Goal: Information Seeking & Learning: Learn about a topic

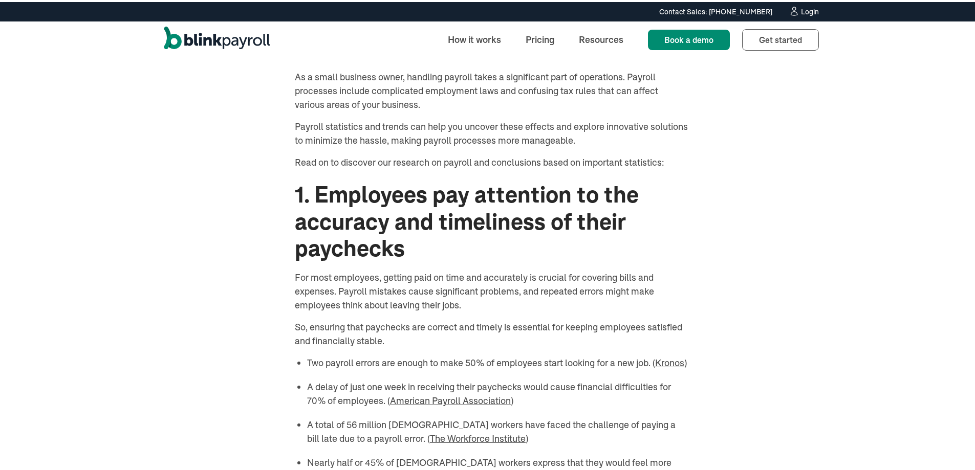
scroll to position [614, 0]
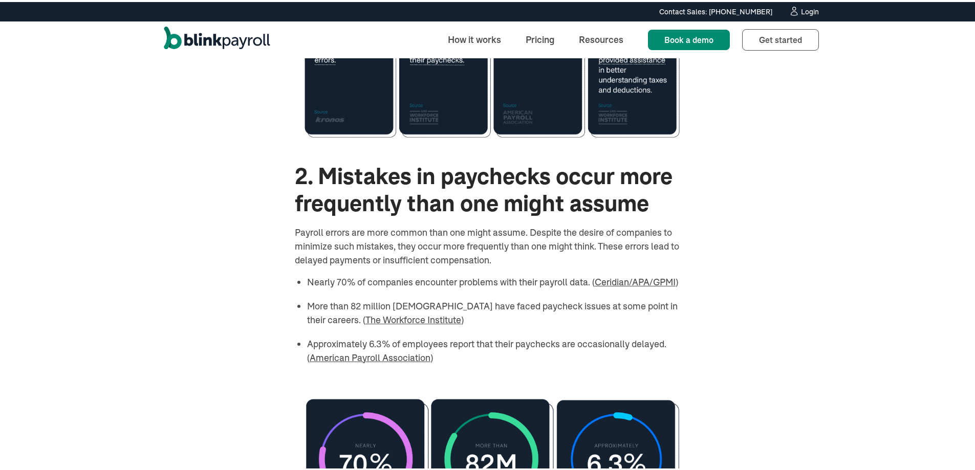
scroll to position [1177, 0]
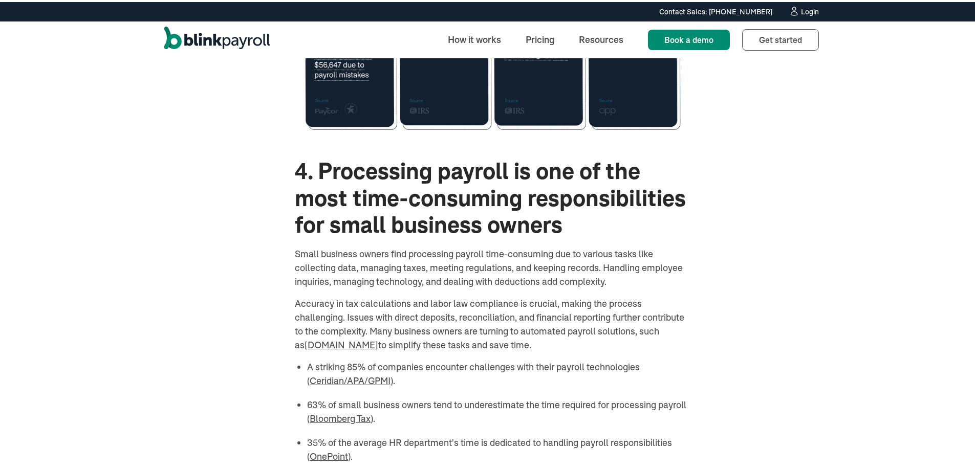
scroll to position [2200, 0]
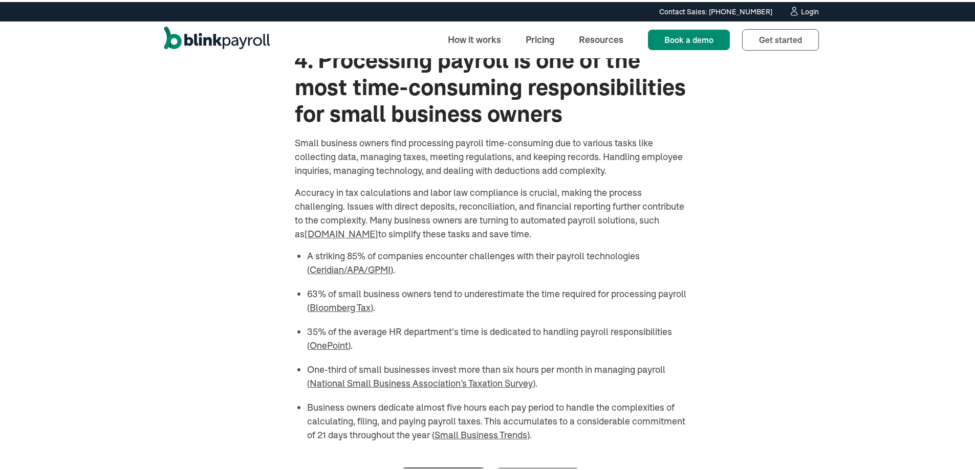
scroll to position [2302, 0]
